Goal: Task Accomplishment & Management: Use online tool/utility

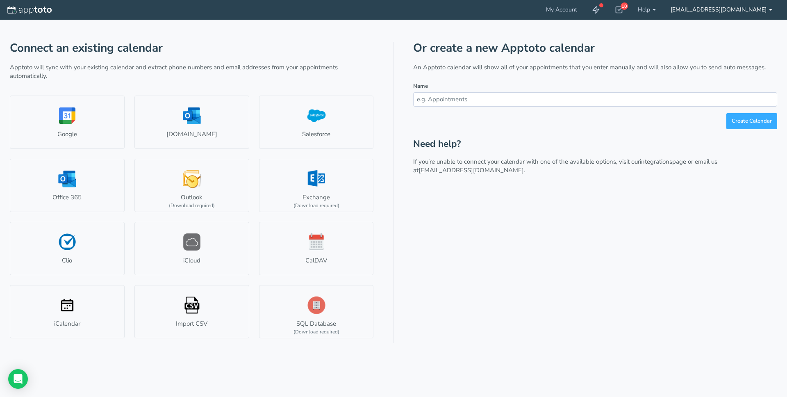
click at [742, 11] on link "[EMAIL_ADDRESS][DOMAIN_NAME]" at bounding box center [721, 10] width 116 height 20
click at [56, 111] on link "Google" at bounding box center [67, 121] width 115 height 53
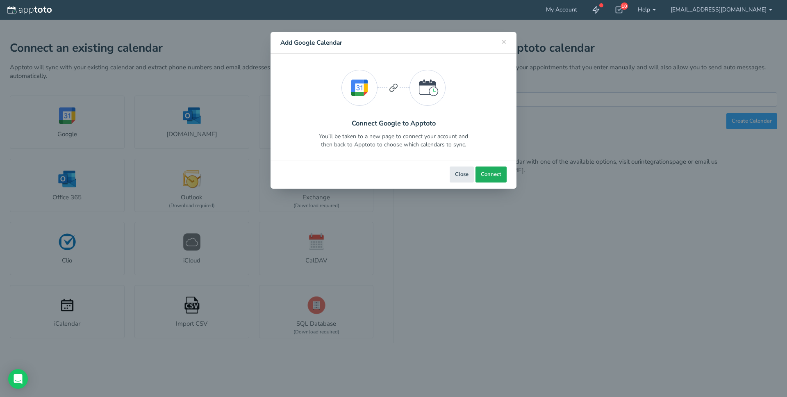
click at [484, 176] on span "Connect" at bounding box center [491, 174] width 20 height 8
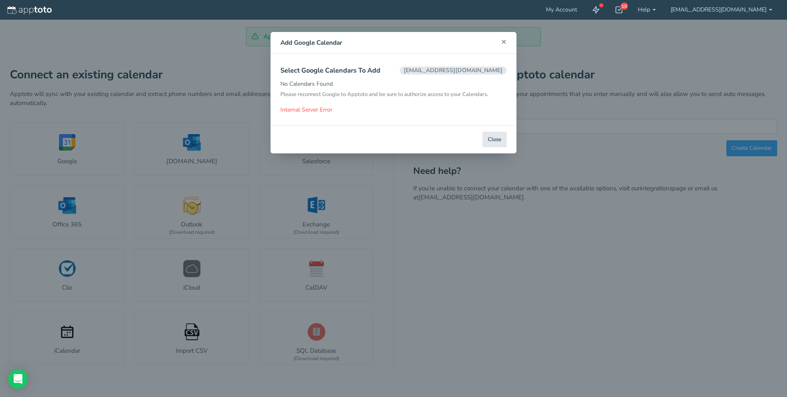
click at [504, 43] on span "×" at bounding box center [503, 41] width 5 height 11
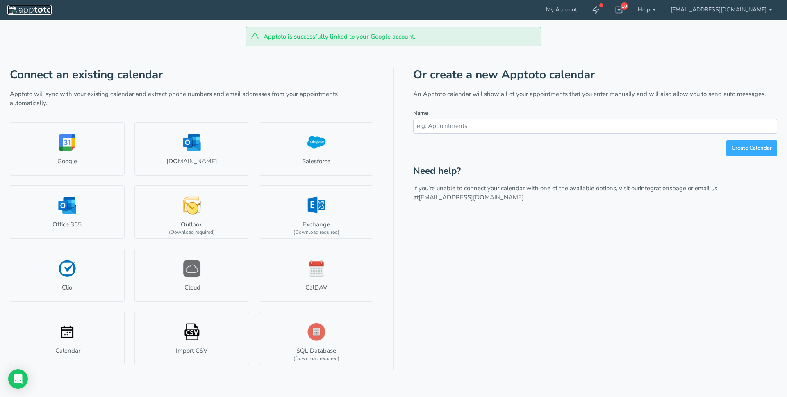
click at [16, 8] on img at bounding box center [29, 10] width 44 height 8
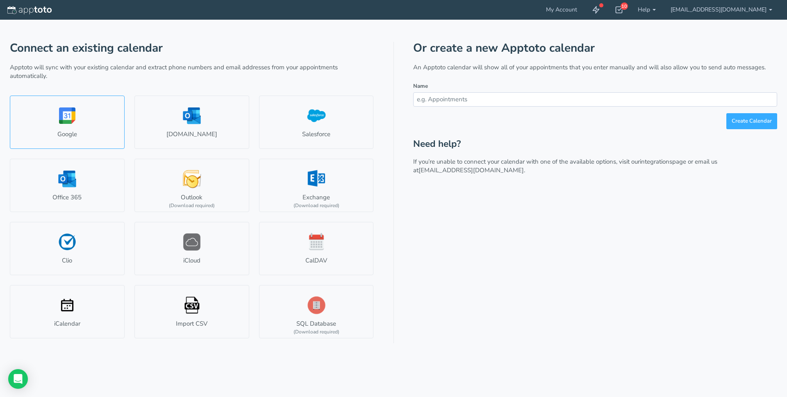
click at [67, 117] on link "Google" at bounding box center [67, 121] width 115 height 53
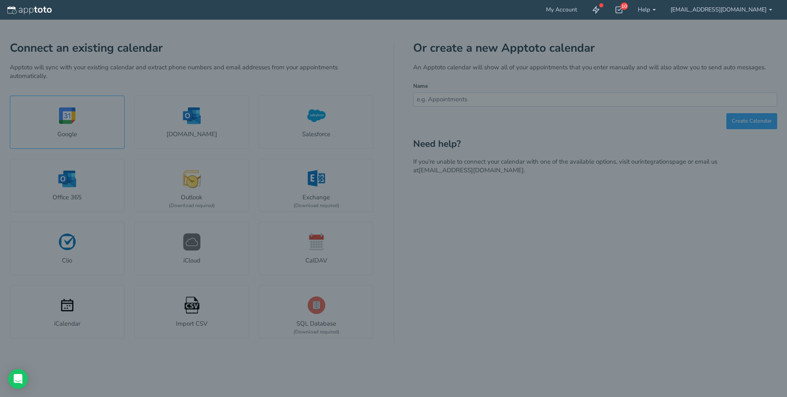
select select "number:58023"
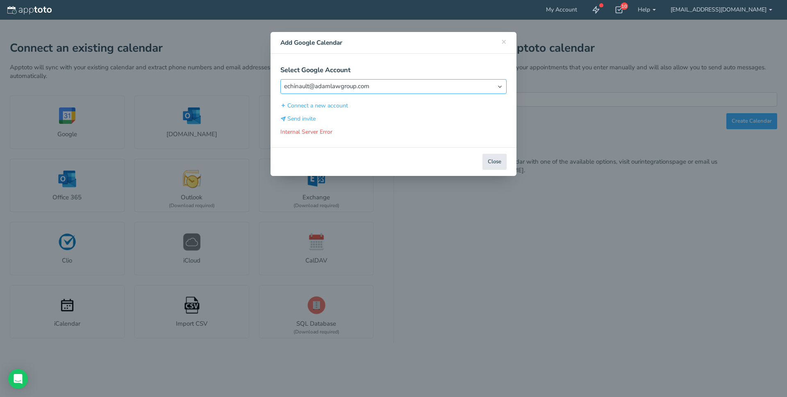
click at [500, 86] on select "Select Account [EMAIL_ADDRESS][DOMAIN_NAME]" at bounding box center [393, 86] width 226 height 14
click at [280, 79] on select "Select Account [EMAIL_ADDRESS][DOMAIN_NAME]" at bounding box center [393, 86] width 226 height 14
